Goal: Entertainment & Leisure: Browse casually

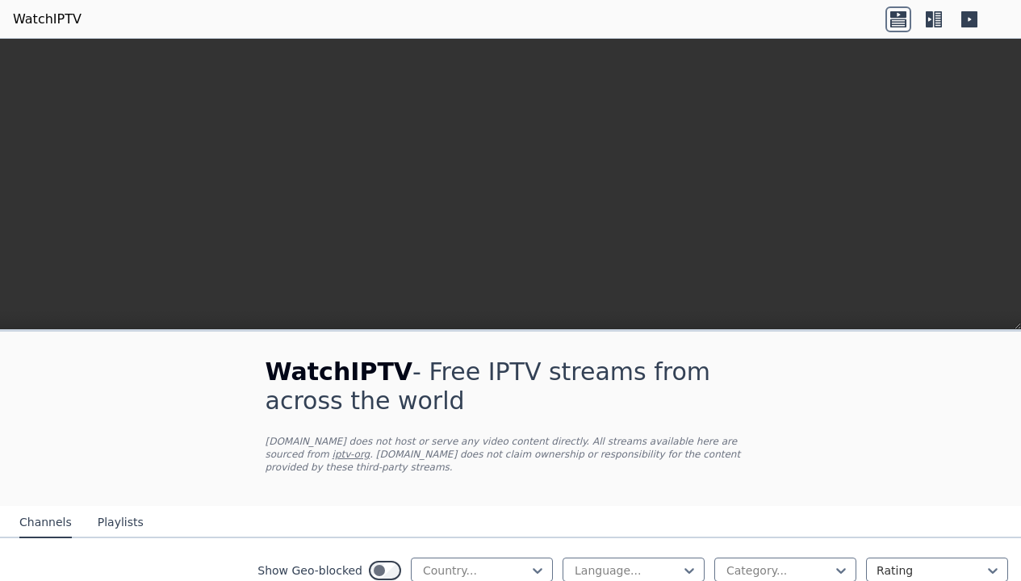
scroll to position [27, 0]
click at [958, 539] on nav "Channels Playlists" at bounding box center [510, 522] width 1021 height 32
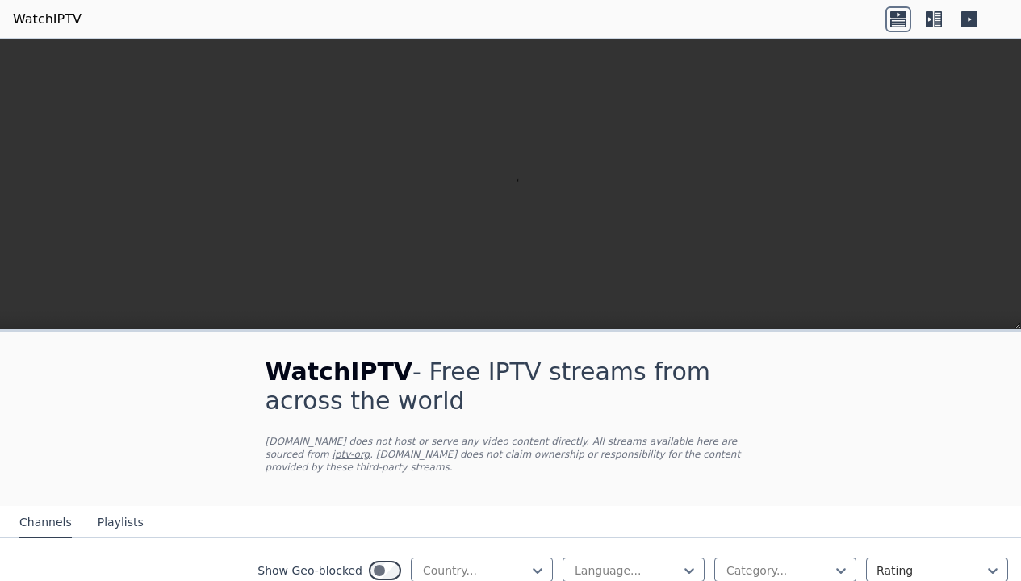
scroll to position [727, 0]
